Goal: Task Accomplishment & Management: Use online tool/utility

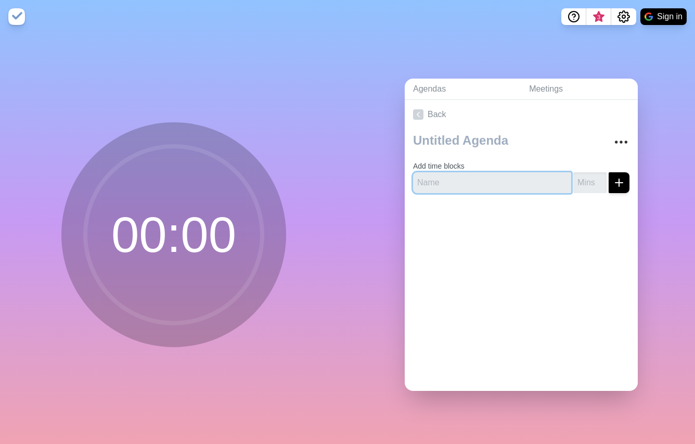
click at [448, 179] on input "text" at bounding box center [492, 182] width 158 height 21
click at [189, 244] on circle at bounding box center [173, 234] width 177 height 177
click at [440, 100] on link "Back" at bounding box center [521, 114] width 233 height 29
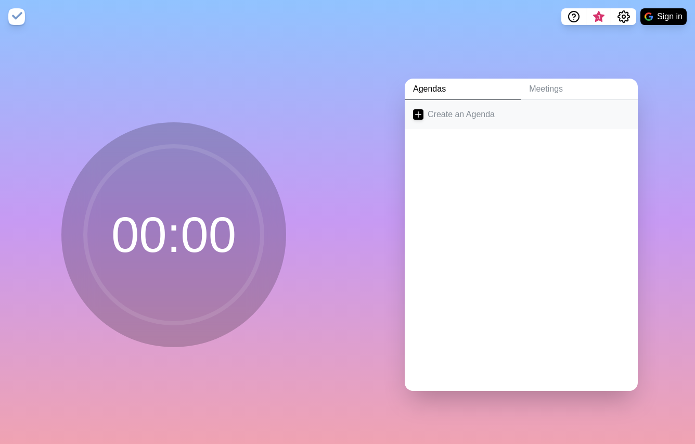
click at [450, 110] on link "Create an Agenda" at bounding box center [521, 114] width 233 height 29
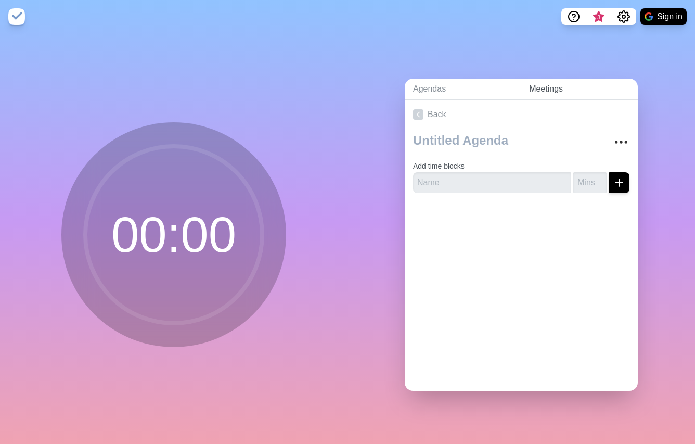
click at [564, 84] on link "Meetings" at bounding box center [579, 89] width 117 height 21
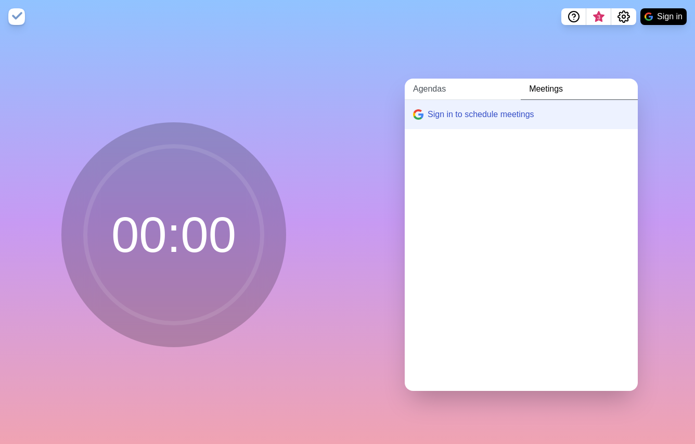
click at [427, 82] on link "Agendas" at bounding box center [463, 89] width 116 height 21
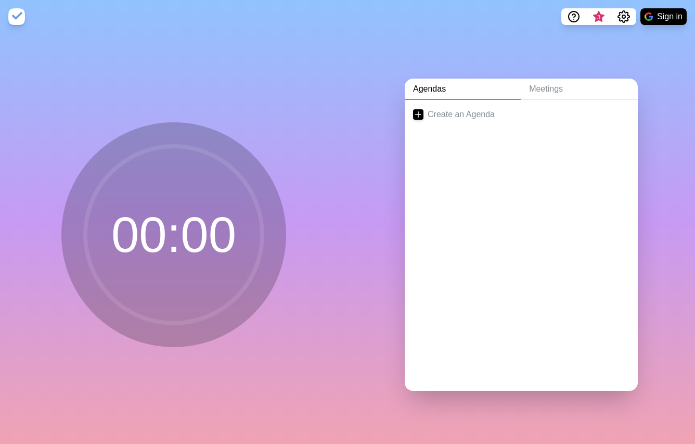
click at [171, 223] on circle at bounding box center [173, 234] width 177 height 177
click at [22, 21] on img at bounding box center [16, 16] width 17 height 17
click at [166, 267] on circle at bounding box center [173, 234] width 177 height 177
click at [568, 18] on icon "Help" at bounding box center [574, 16] width 12 height 12
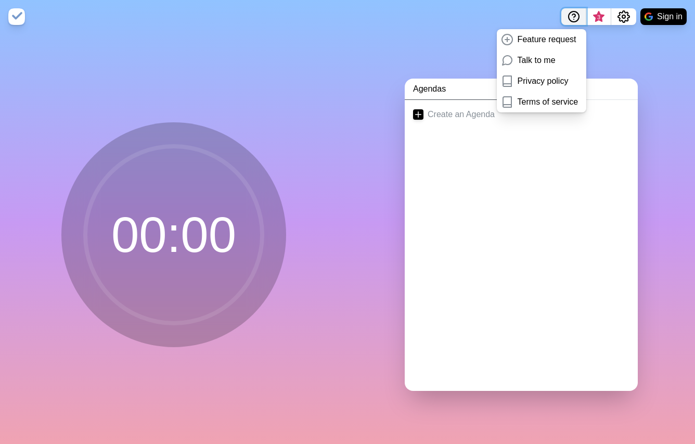
click at [568, 18] on icon "Help" at bounding box center [574, 16] width 12 height 12
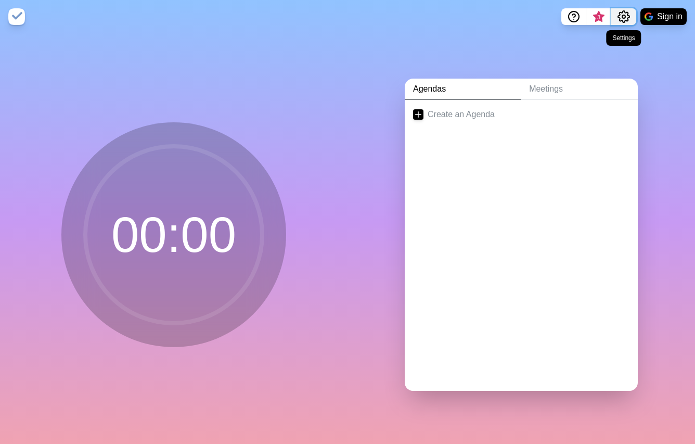
click at [623, 16] on circle "Settings" at bounding box center [624, 16] width 3 height 3
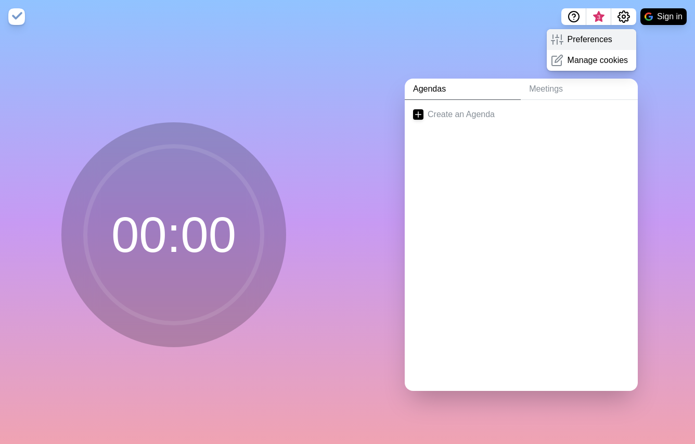
click at [593, 48] on div "Preferences" at bounding box center [592, 39] width 90 height 21
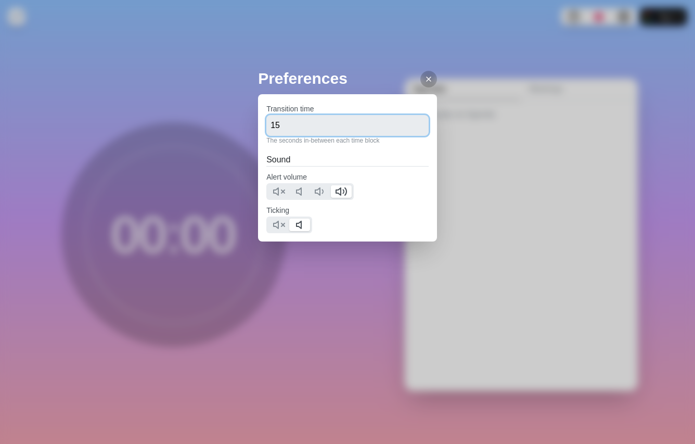
click at [321, 125] on input "15" at bounding box center [348, 125] width 162 height 21
click at [425, 81] on icon at bounding box center [429, 79] width 8 height 8
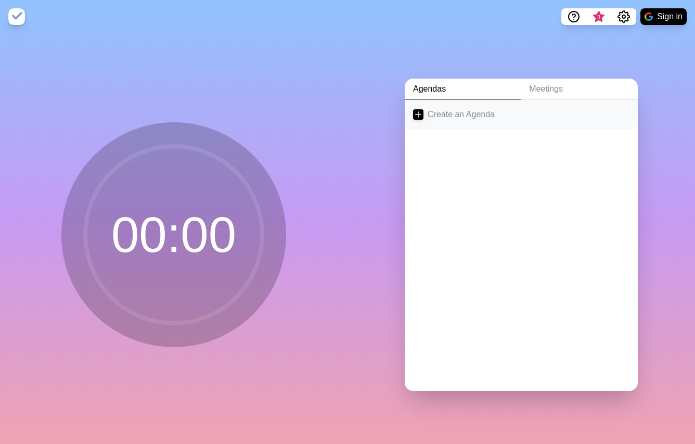
click at [436, 113] on link "Create an Agenda" at bounding box center [521, 114] width 233 height 29
